Goal: Task Accomplishment & Management: Use online tool/utility

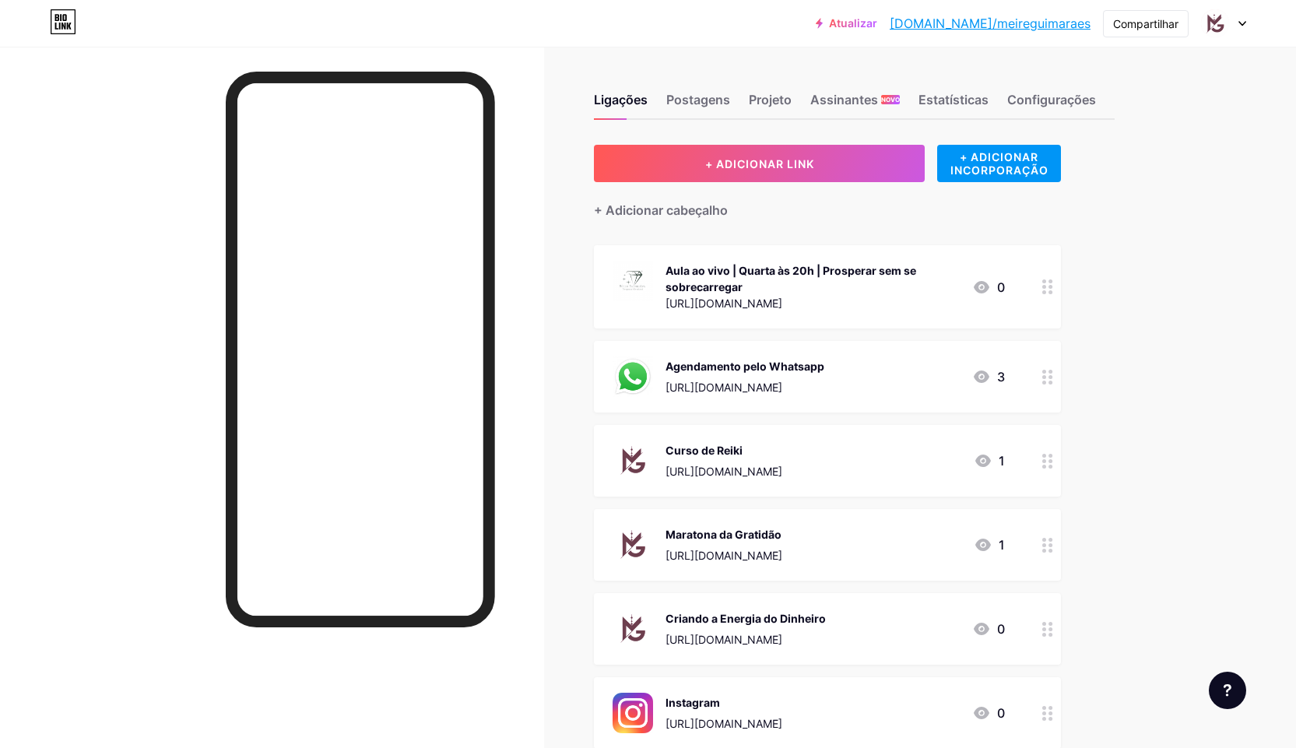
click at [797, 288] on div "Aula ao vivo | Quarta às 20h | Prosperar sem se sobrecarregar" at bounding box center [812, 278] width 294 height 33
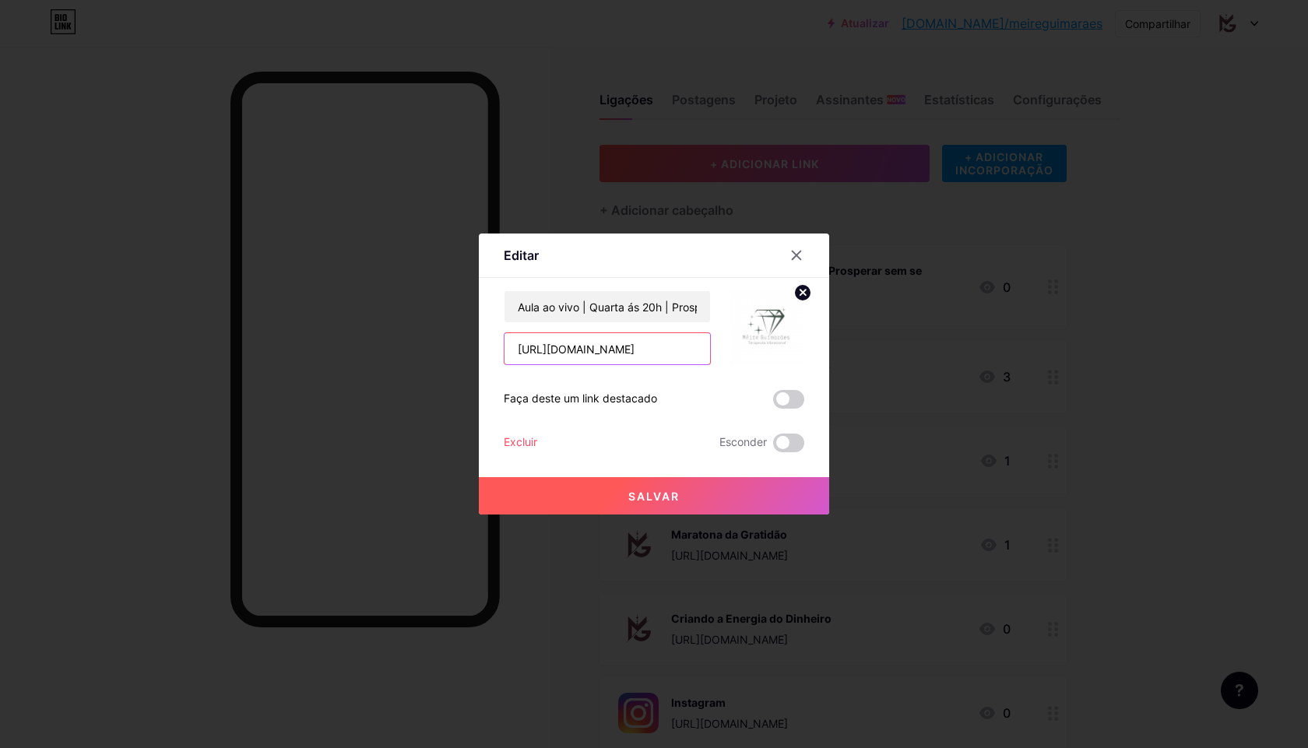
click at [608, 353] on input "[URL][DOMAIN_NAME]" at bounding box center [606, 348] width 205 height 31
paste input "[URL][DOMAIN_NAME]"
type input "[URL][DOMAIN_NAME]"
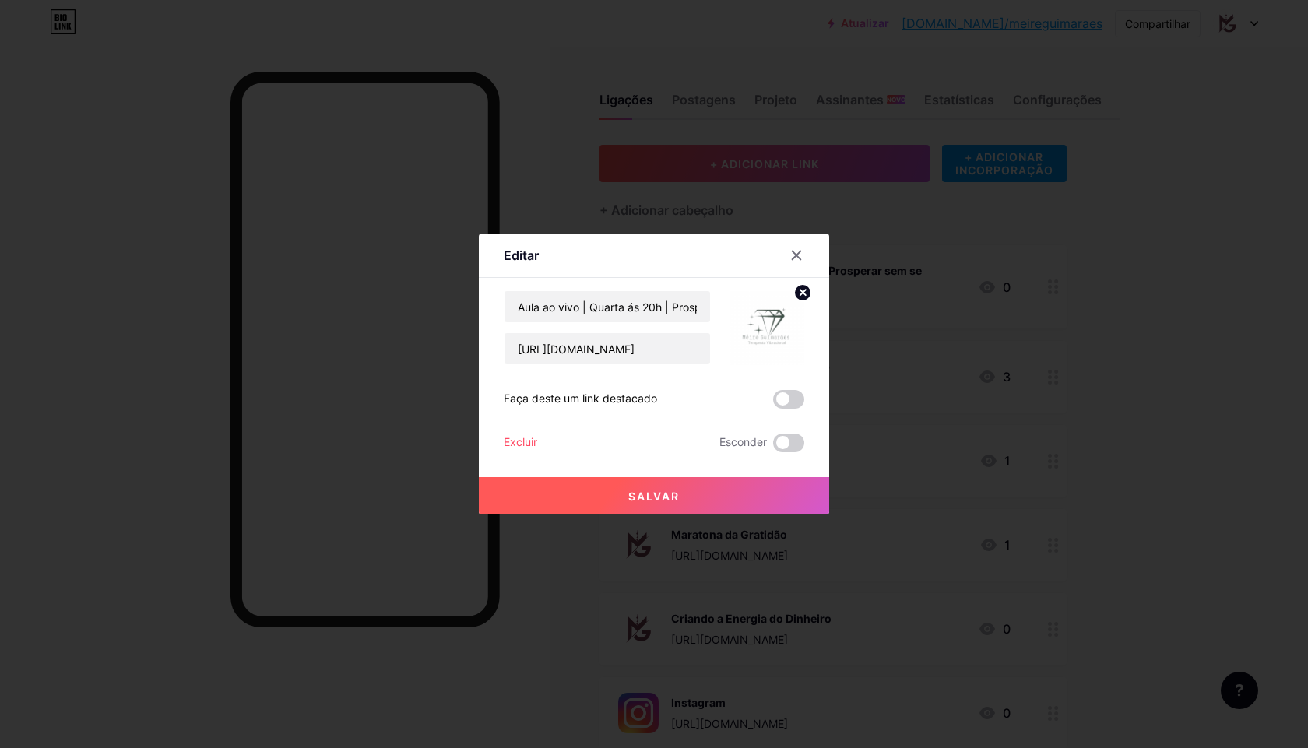
click at [667, 499] on font "Salvar" at bounding box center [653, 496] width 51 height 13
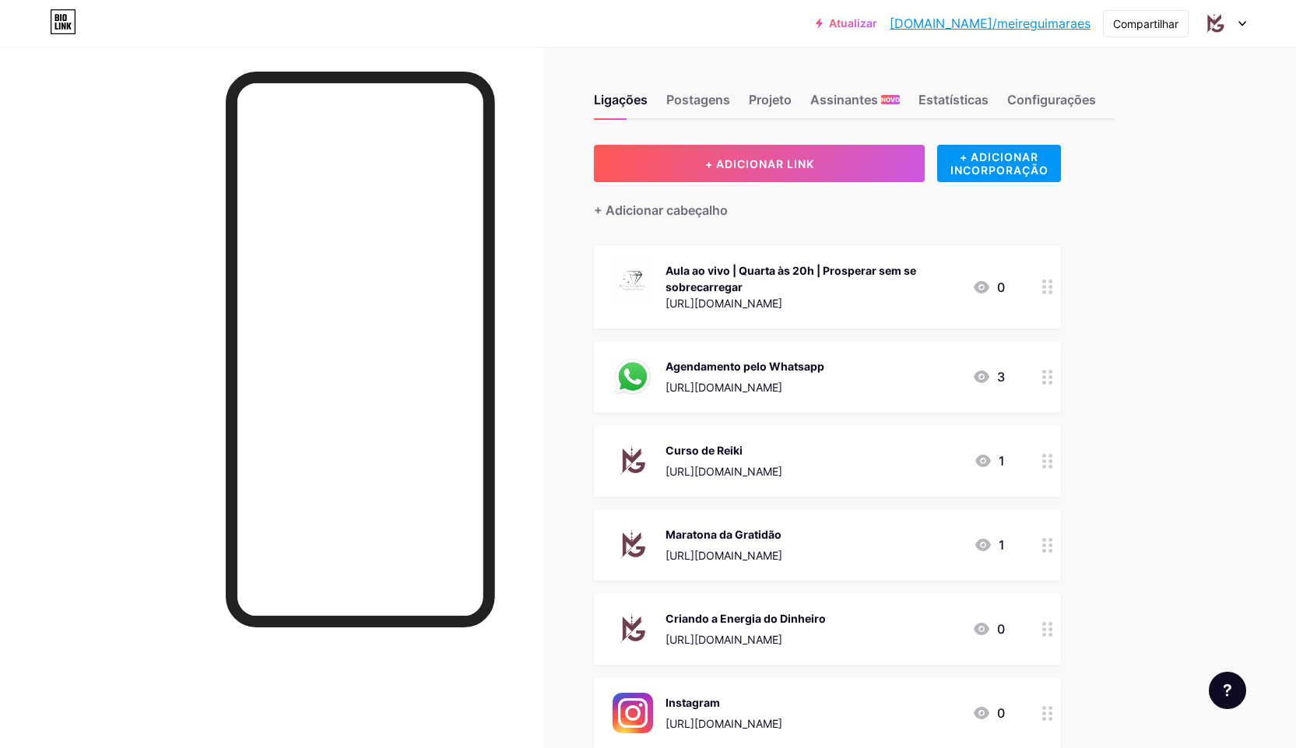
click at [1171, 152] on div "Ligações Postagens Projeto Assinantes NOVO Estatísticas Configurações + ADICION…" at bounding box center [590, 488] width 1180 height 883
click at [1167, 170] on div "Ligações Postagens Projeto Assinantes NOVO Estatísticas Configurações + ADICION…" at bounding box center [590, 488] width 1180 height 883
click at [842, 293] on div "Aula ao vivo | Quarta às 20h | Prosperar sem se sobrecarregar" at bounding box center [812, 278] width 294 height 33
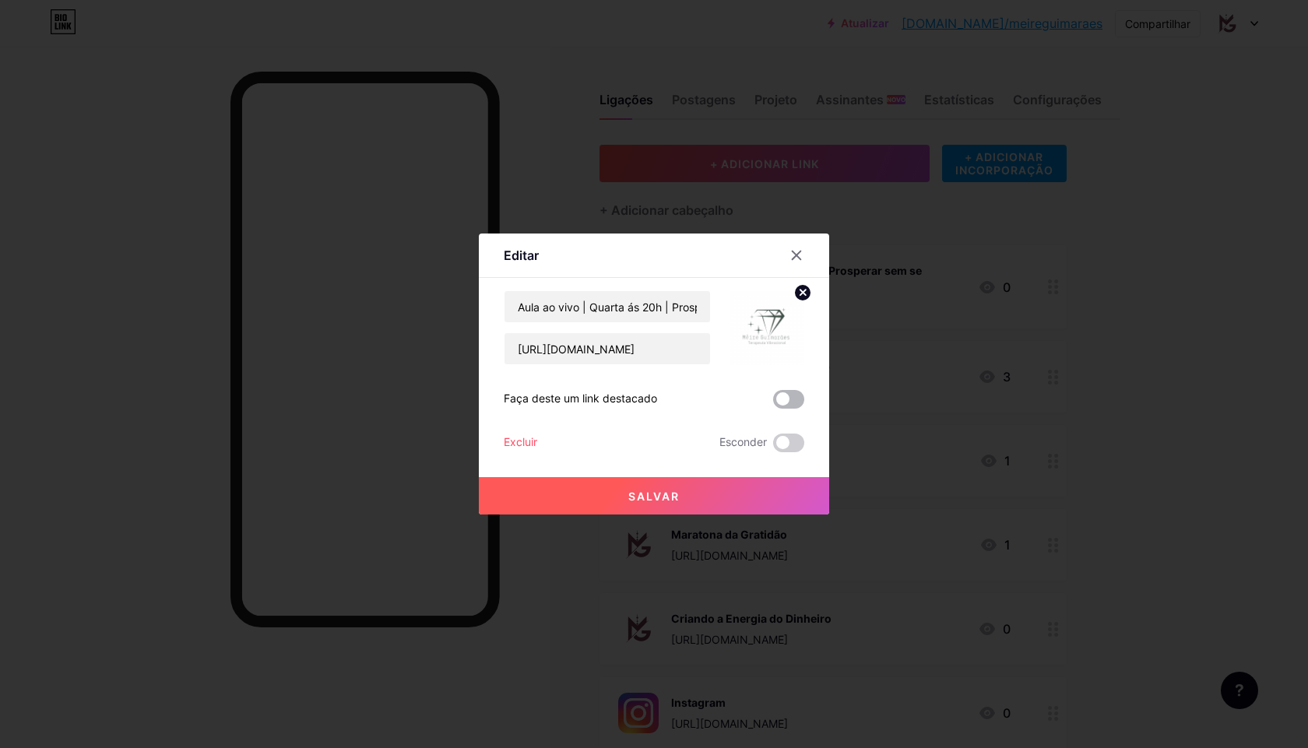
click at [777, 403] on span at bounding box center [788, 399] width 31 height 19
click at [773, 403] on input "checkbox" at bounding box center [773, 403] width 0 height 0
click at [644, 491] on font "Salvar" at bounding box center [653, 496] width 51 height 13
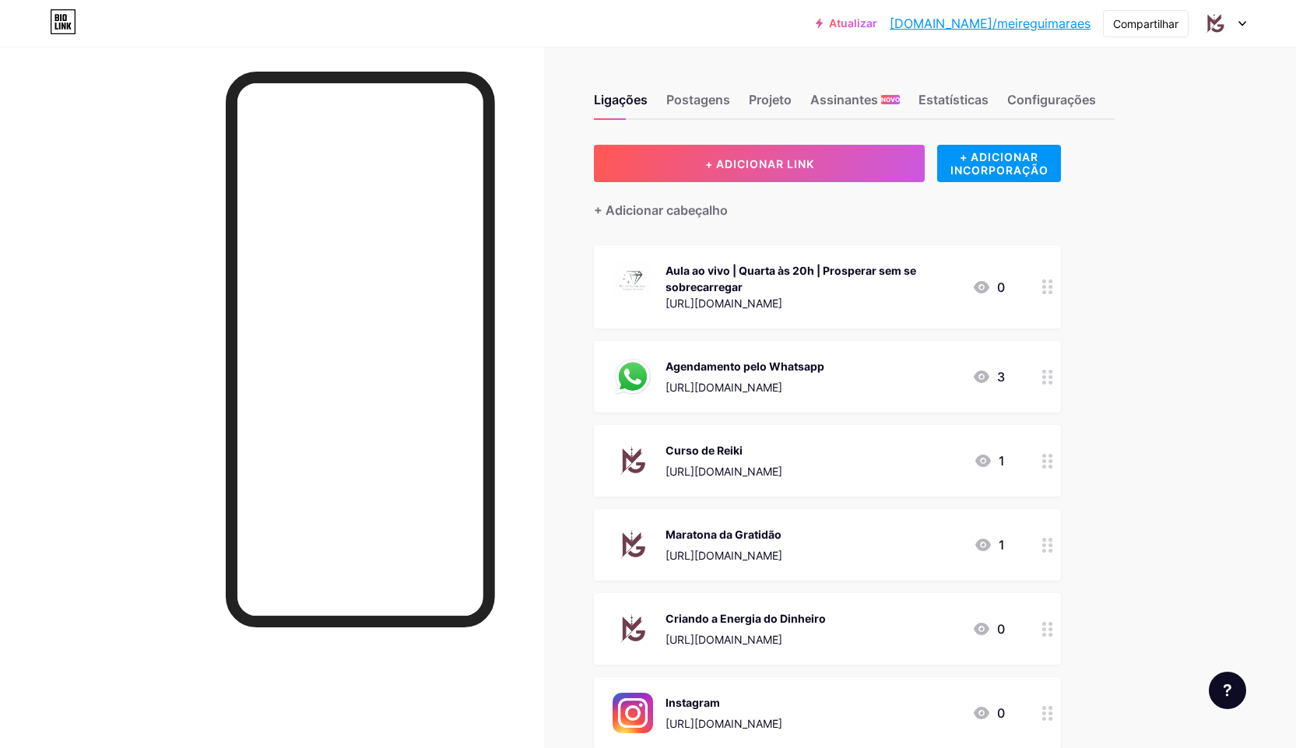
click at [1126, 202] on div "Ligações Postagens Projeto Assinantes NOVO Estatísticas Configurações + ADICION…" at bounding box center [590, 488] width 1180 height 883
click at [1129, 197] on div "Ligações Postagens Projeto Assinantes NOVO Estatísticas Configurações + ADICION…" at bounding box center [590, 488] width 1180 height 883
